Goal: Task Accomplishment & Management: Manage account settings

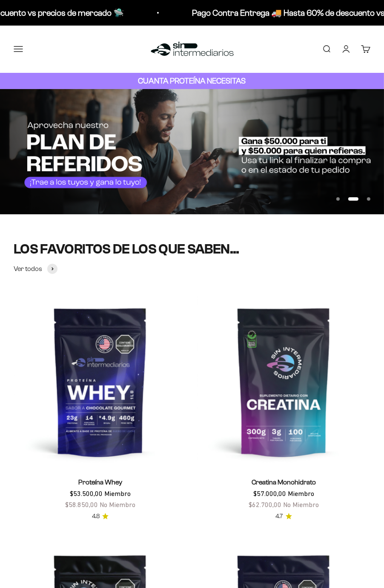
click at [22, 50] on button "Menú" at bounding box center [18, 48] width 9 height 9
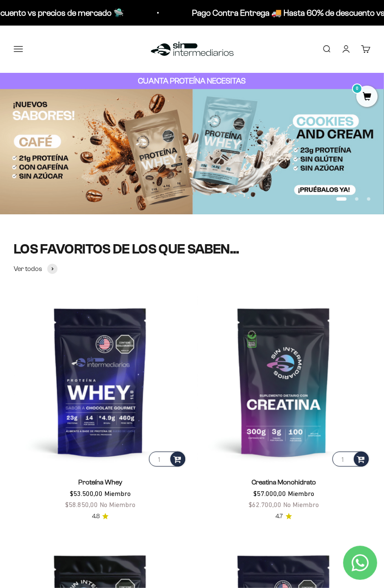
click at [0, 0] on span at bounding box center [0, 0] width 0 height 0
click at [0, 0] on icon "Cerrar" at bounding box center [0, 0] width 0 height 0
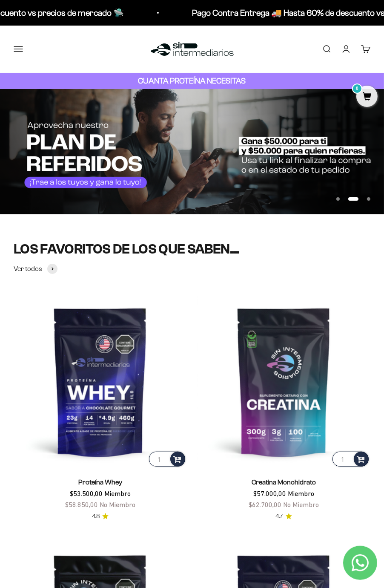
click at [23, 49] on button "Menú" at bounding box center [18, 48] width 9 height 9
click at [0, 0] on icon at bounding box center [0, 0] width 0 height 0
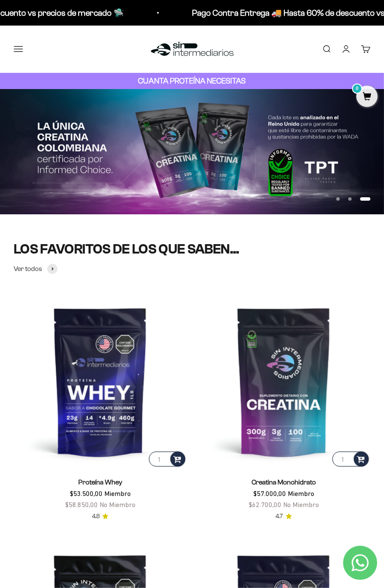
click at [0, 0] on span at bounding box center [0, 0] width 0 height 0
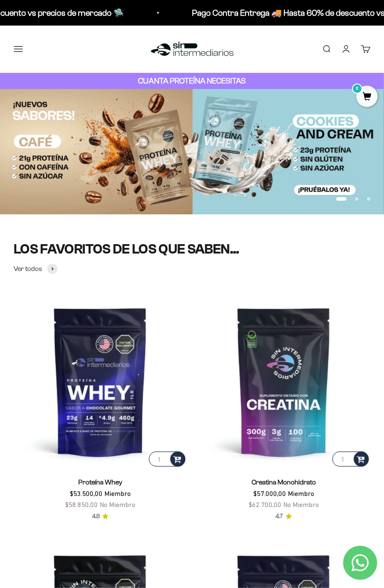
click at [0, 0] on div at bounding box center [0, 0] width 0 height 0
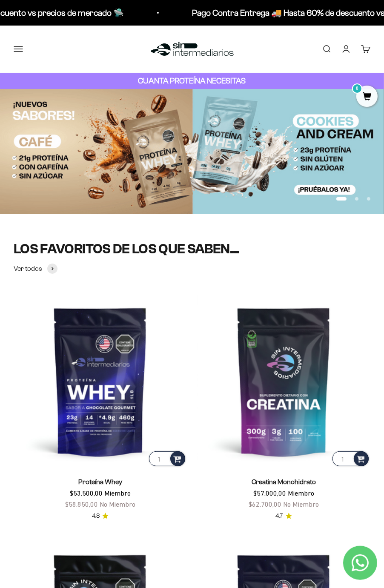
click at [346, 52] on link "Iniciar sesión" at bounding box center [346, 48] width 9 height 9
